Goal: Task Accomplishment & Management: Manage account settings

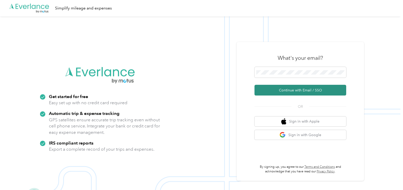
click at [288, 91] on button "Continue with Email / SSO" at bounding box center [301, 90] width 92 height 11
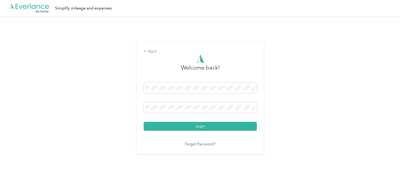
click at [144, 122] on button "Login" at bounding box center [200, 126] width 113 height 9
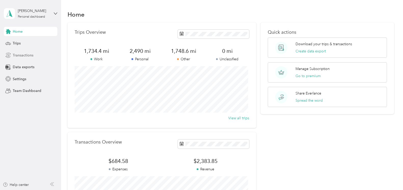
click at [8, 53] on icon at bounding box center [8, 55] width 6 height 6
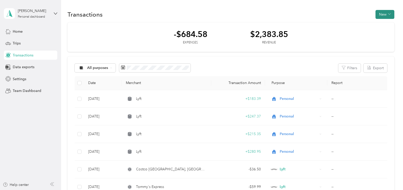
click at [384, 12] on button "New" at bounding box center [385, 14] width 19 height 9
click at [380, 32] on span "Revenue" at bounding box center [383, 32] width 14 height 5
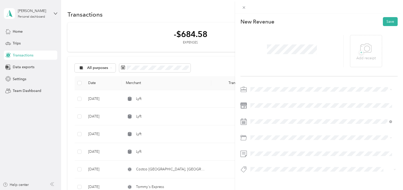
click at [268, 108] on li "Personal" at bounding box center [321, 107] width 145 height 9
click at [260, 102] on span at bounding box center [323, 105] width 149 height 8
click at [262, 52] on icon at bounding box center [263, 52] width 3 height 5
click at [267, 101] on div "29" at bounding box center [268, 102] width 7 height 6
click at [384, 20] on button "Save" at bounding box center [390, 21] width 15 height 9
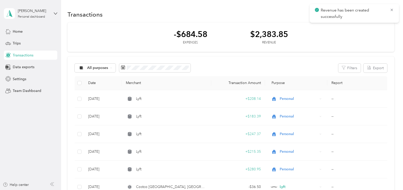
click at [367, 33] on div "-$684.58 Expenses $2,383.85 Revenue" at bounding box center [231, 37] width 327 height 30
click at [392, 9] on icon at bounding box center [392, 10] width 4 height 5
click at [380, 13] on button "New" at bounding box center [385, 14] width 19 height 9
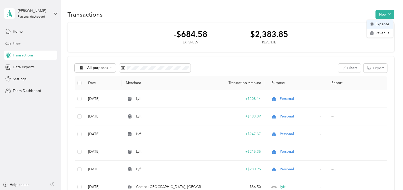
click at [376, 24] on span "Expense" at bounding box center [383, 23] width 14 height 5
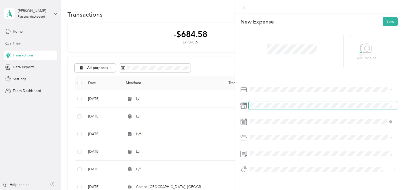
click at [231, 107] on div "This expense cannot be edited because it is either under review, approved, or p…" at bounding box center [201, 95] width 403 height 190
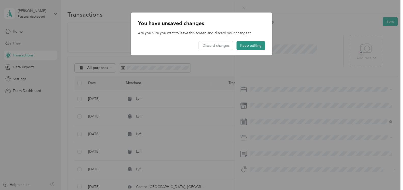
click at [247, 43] on button "Keep editing" at bounding box center [251, 45] width 29 height 9
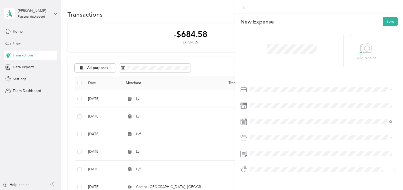
click at [254, 116] on span "Lyft" at bounding box center [254, 115] width 5 height 4
click at [241, 120] on icon at bounding box center [244, 121] width 6 height 6
click at [244, 119] on icon at bounding box center [244, 122] width 6 height 6
click at [262, 51] on icon at bounding box center [263, 51] width 5 height 5
click at [293, 69] on div "5" at bounding box center [294, 70] width 7 height 6
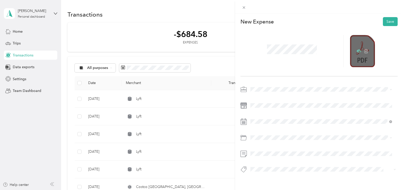
click at [357, 49] on icon at bounding box center [359, 51] width 5 height 5
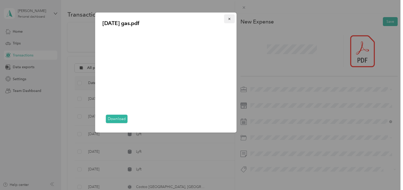
click at [230, 18] on icon "button" at bounding box center [230, 19] width 4 height 4
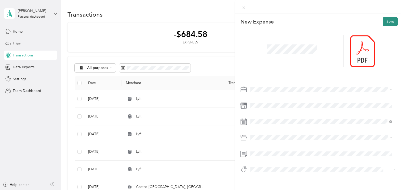
click at [386, 21] on button "Save" at bounding box center [390, 21] width 15 height 9
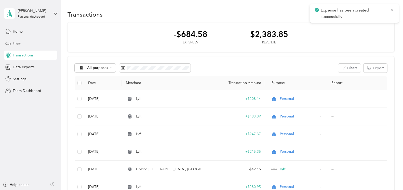
click at [392, 9] on icon at bounding box center [392, 10] width 4 height 5
click at [390, 13] on button "New" at bounding box center [385, 14] width 19 height 9
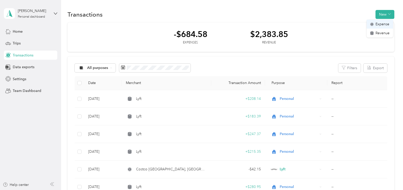
click at [381, 24] on span "Expense" at bounding box center [383, 23] width 14 height 5
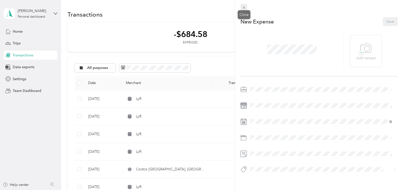
click at [244, 8] on icon at bounding box center [244, 7] width 4 height 4
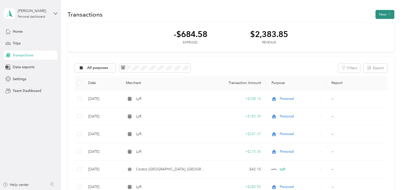
click at [388, 13] on icon "button" at bounding box center [389, 14] width 3 height 3
click at [377, 24] on span "Expense" at bounding box center [383, 23] width 14 height 5
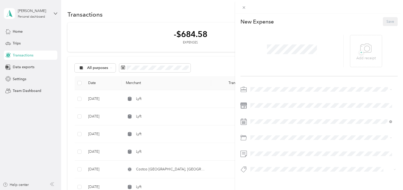
click at [256, 117] on li "Lyft" at bounding box center [321, 116] width 145 height 9
click at [263, 51] on icon at bounding box center [263, 51] width 5 height 5
click at [274, 78] on div "9" at bounding box center [274, 77] width 7 height 6
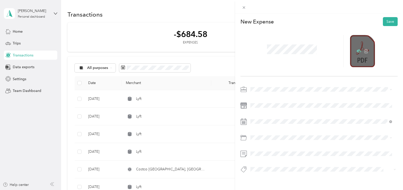
click at [357, 50] on icon at bounding box center [359, 50] width 5 height 3
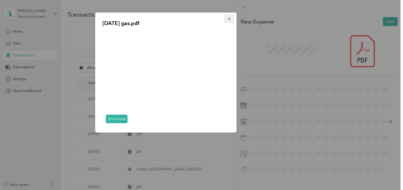
click at [230, 18] on icon "button" at bounding box center [229, 19] width 2 height 2
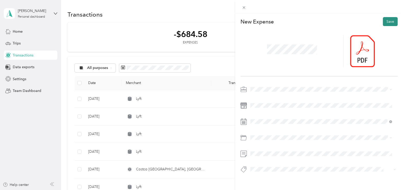
click at [388, 21] on button "Save" at bounding box center [390, 21] width 15 height 9
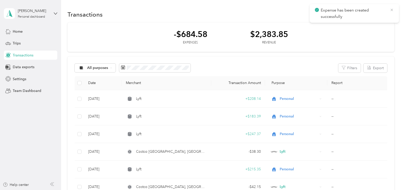
click at [393, 10] on icon at bounding box center [392, 10] width 4 height 5
click at [386, 15] on button "New" at bounding box center [385, 14] width 19 height 9
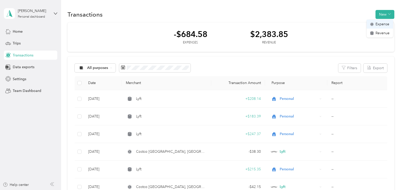
click at [375, 23] on div "Expense" at bounding box center [379, 23] width 19 height 5
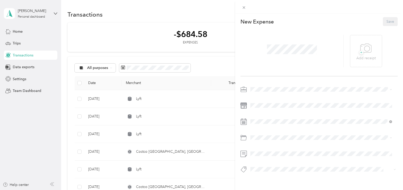
click at [257, 116] on li "Lyft" at bounding box center [321, 115] width 145 height 9
click at [263, 50] on icon at bounding box center [263, 51] width 5 height 5
click at [281, 87] on div "17" at bounding box center [281, 86] width 7 height 6
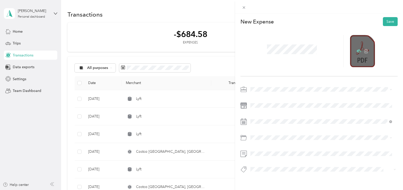
click at [357, 50] on icon at bounding box center [359, 50] width 5 height 3
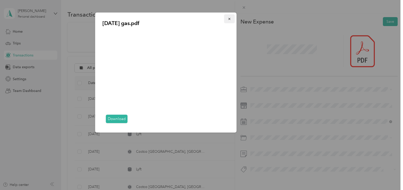
click at [229, 18] on icon "button" at bounding box center [229, 19] width 2 height 2
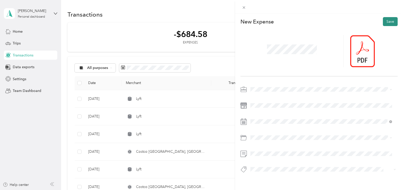
click at [389, 21] on button "Save" at bounding box center [390, 21] width 15 height 9
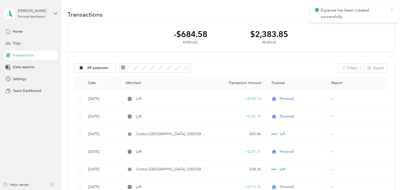
click at [391, 8] on icon at bounding box center [392, 10] width 4 height 5
click at [385, 15] on button "New" at bounding box center [385, 14] width 19 height 9
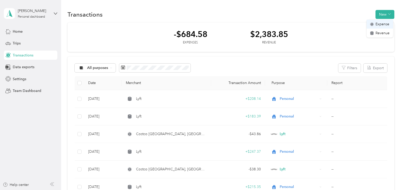
click at [380, 24] on span "Expense" at bounding box center [383, 23] width 14 height 5
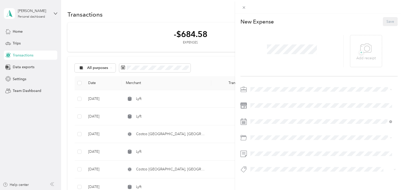
click at [256, 116] on li "Lyft" at bounding box center [321, 116] width 145 height 9
click at [263, 50] on icon at bounding box center [263, 52] width 3 height 5
click at [281, 94] on div "24" at bounding box center [281, 93] width 7 height 6
click at [262, 77] on div "Gasoline" at bounding box center [321, 76] width 138 height 5
click at [358, 56] on p "Add receipt" at bounding box center [366, 58] width 19 height 6
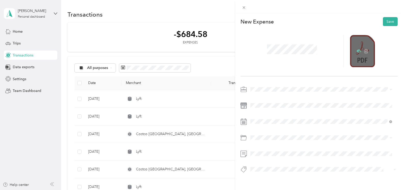
click at [358, 50] on icon at bounding box center [359, 50] width 5 height 3
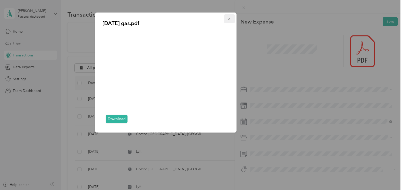
click at [230, 19] on icon "button" at bounding box center [229, 19] width 2 height 2
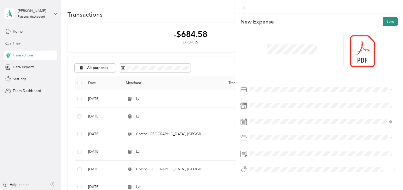
click at [386, 21] on button "Save" at bounding box center [390, 21] width 15 height 9
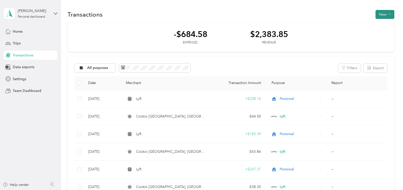
click at [391, 13] on button "New" at bounding box center [385, 14] width 19 height 9
click at [382, 25] on span "Expense" at bounding box center [383, 23] width 14 height 5
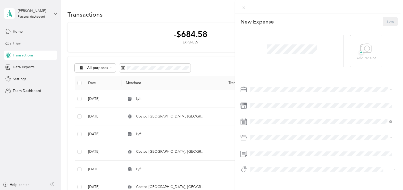
click at [254, 115] on span "Lyft" at bounding box center [254, 116] width 5 height 4
click at [263, 53] on icon at bounding box center [263, 52] width 3 height 5
click at [267, 101] on div "29" at bounding box center [268, 102] width 7 height 6
click at [259, 76] on span "Gasoline" at bounding box center [259, 77] width 14 height 4
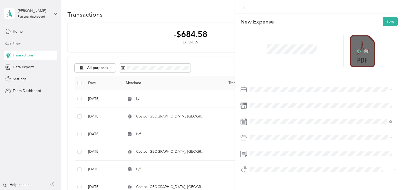
click at [357, 50] on icon at bounding box center [359, 50] width 5 height 3
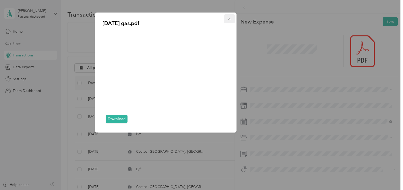
click at [230, 17] on icon "button" at bounding box center [230, 19] width 4 height 4
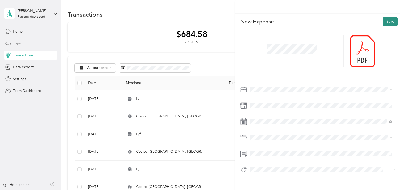
click at [386, 20] on button "Save" at bounding box center [390, 21] width 15 height 9
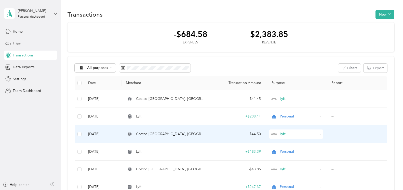
click at [142, 133] on span "Costco [GEOGRAPHIC_DATA], [GEOGRAPHIC_DATA]" at bounding box center [171, 134] width 71 height 6
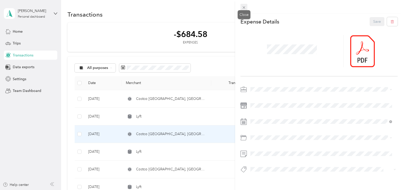
click at [245, 8] on icon at bounding box center [244, 7] width 3 height 3
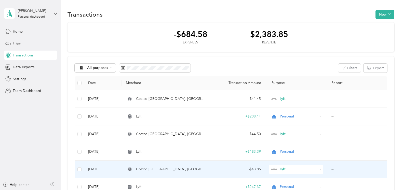
click at [97, 168] on td "[DATE]" at bounding box center [102, 169] width 37 height 18
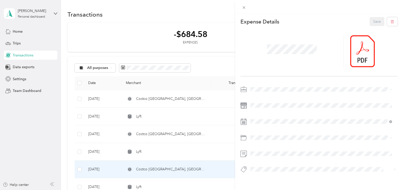
click at [265, 77] on span "Gasoline" at bounding box center [259, 77] width 14 height 4
click at [372, 20] on button "Save" at bounding box center [377, 21] width 15 height 9
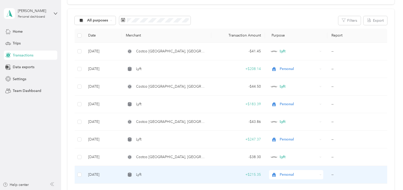
scroll to position [51, 0]
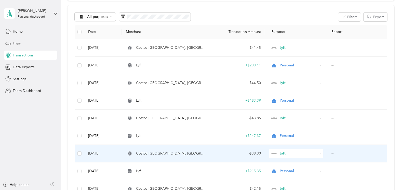
click at [90, 153] on td "[DATE]" at bounding box center [102, 154] width 37 height 18
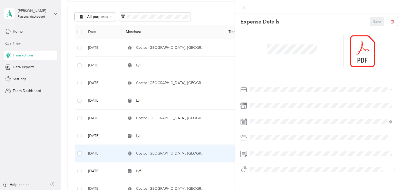
click at [262, 78] on li "Gasoline" at bounding box center [321, 77] width 145 height 9
click at [373, 21] on button "Save" at bounding box center [377, 21] width 15 height 9
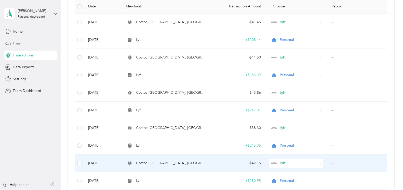
scroll to position [102, 0]
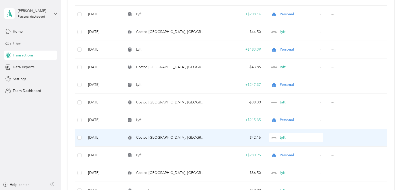
click at [141, 137] on span "Costco [GEOGRAPHIC_DATA], [GEOGRAPHIC_DATA]" at bounding box center [171, 138] width 71 height 6
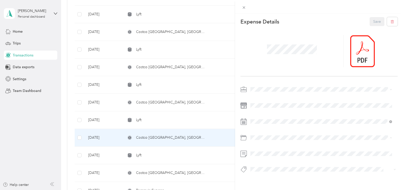
click at [257, 79] on li "Gasoline" at bounding box center [321, 77] width 145 height 9
click at [372, 21] on button "Save" at bounding box center [377, 21] width 15 height 9
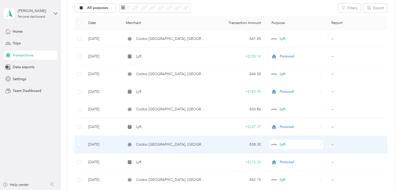
scroll to position [51, 0]
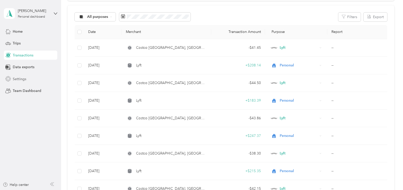
click at [18, 78] on span "Settings" at bounding box center [20, 78] width 14 height 5
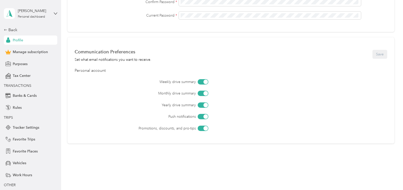
scroll to position [201, 0]
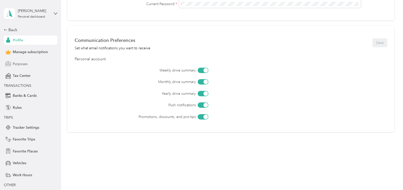
click at [20, 63] on span "Purposes" at bounding box center [20, 63] width 15 height 5
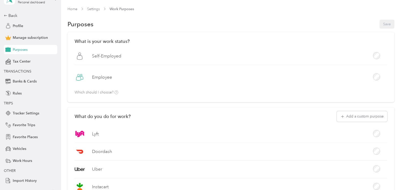
scroll to position [22, 0]
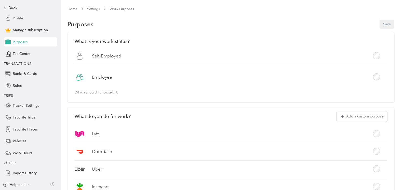
click at [16, 18] on span "Profile" at bounding box center [18, 18] width 10 height 5
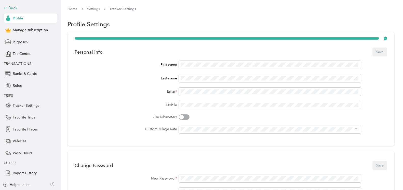
click at [9, 7] on div "Back" at bounding box center [29, 8] width 51 height 6
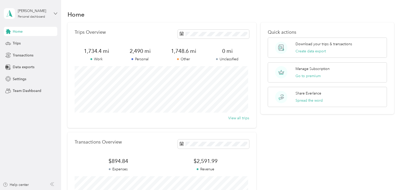
click at [56, 13] on icon at bounding box center [56, 14] width 4 height 4
click at [17, 42] on div "Log out" at bounding box center [57, 41] width 100 height 9
